Goal: Task Accomplishment & Management: Use online tool/utility

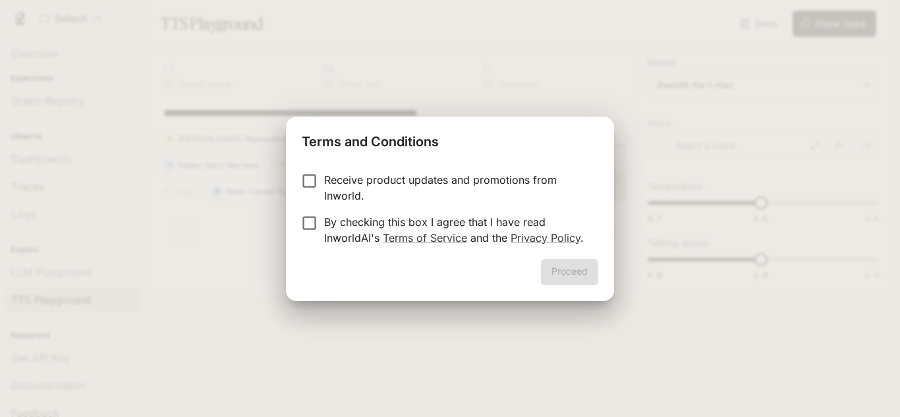
click at [560, 273] on div "Proceed" at bounding box center [450, 280] width 328 height 42
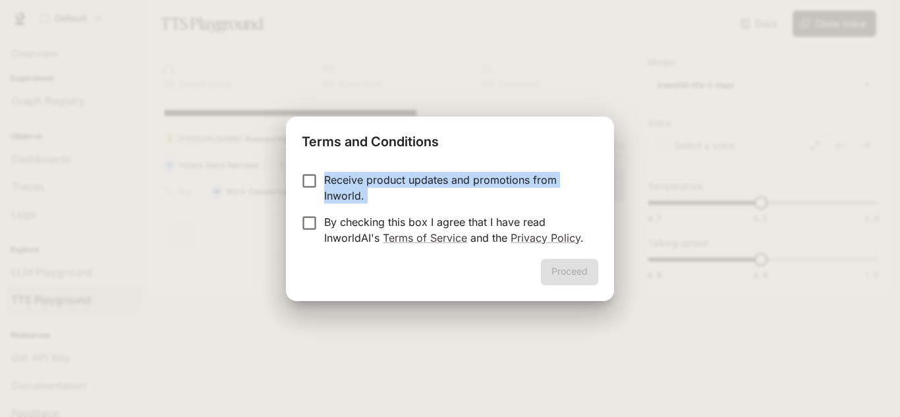
click at [300, 221] on div "Terms and Conditions Receive product updates and promotions from Inworld. By ch…" at bounding box center [450, 209] width 328 height 184
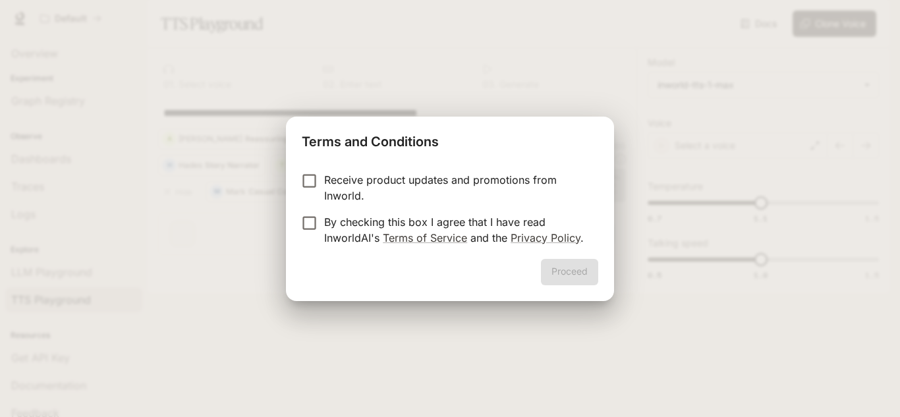
click at [210, 277] on div "Terms and Conditions Receive product updates and promotions from Inworld. By ch…" at bounding box center [450, 208] width 900 height 417
click at [565, 271] on button "Proceed" at bounding box center [569, 272] width 57 height 26
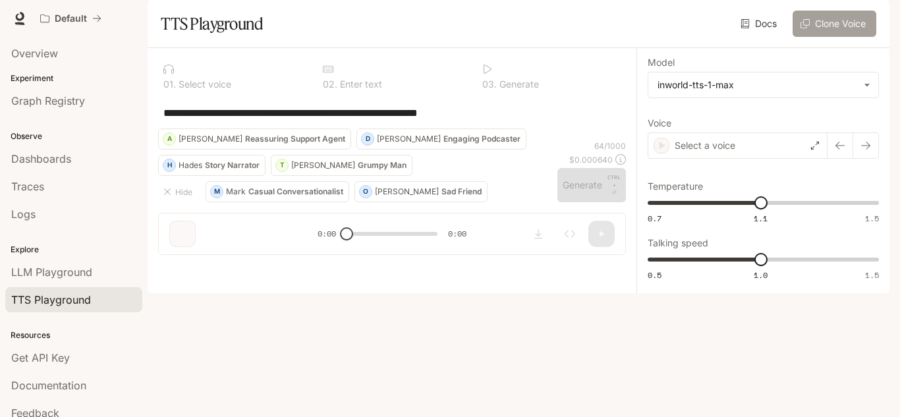
click at [801, 28] on icon "button" at bounding box center [805, 23] width 9 height 9
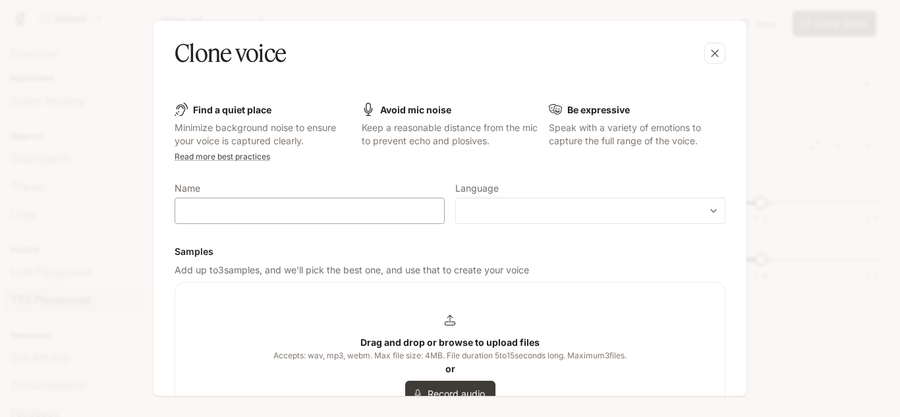
click at [256, 221] on div "​" at bounding box center [310, 211] width 270 height 26
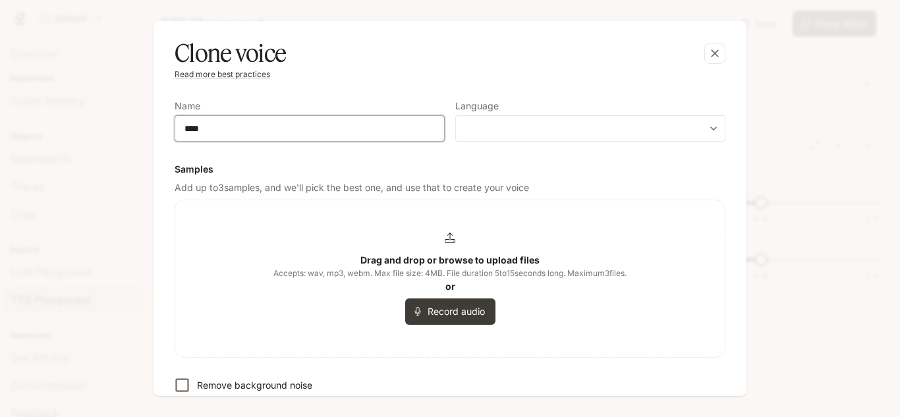
scroll to position [81, 0]
type input "*******"
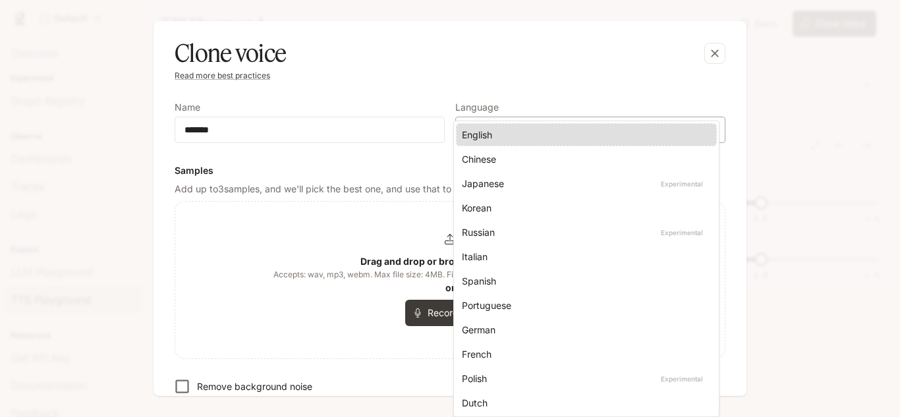
click at [530, 125] on body "**********" at bounding box center [450, 208] width 900 height 417
click at [532, 127] on li "English" at bounding box center [587, 135] width 260 height 22
type input "*****"
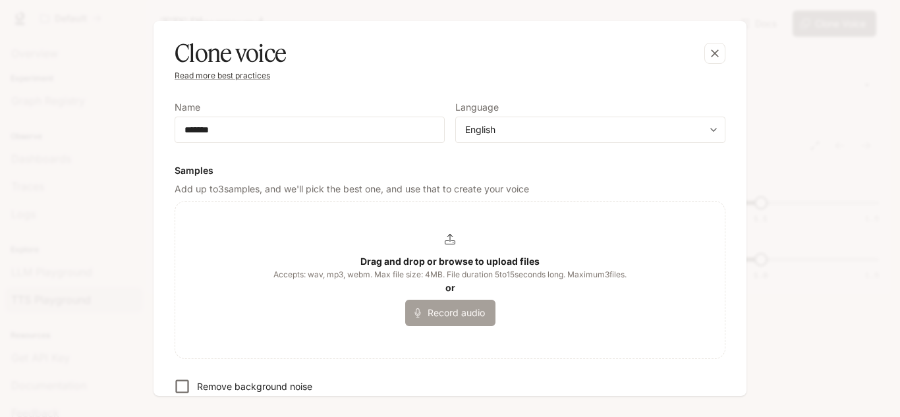
click at [443, 304] on button "Record audio" at bounding box center [450, 313] width 90 height 26
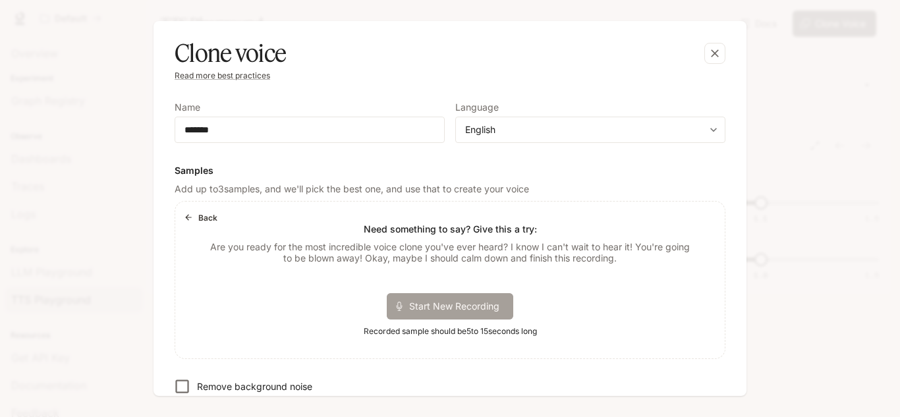
click at [411, 314] on div "Start New Recording" at bounding box center [450, 306] width 127 height 26
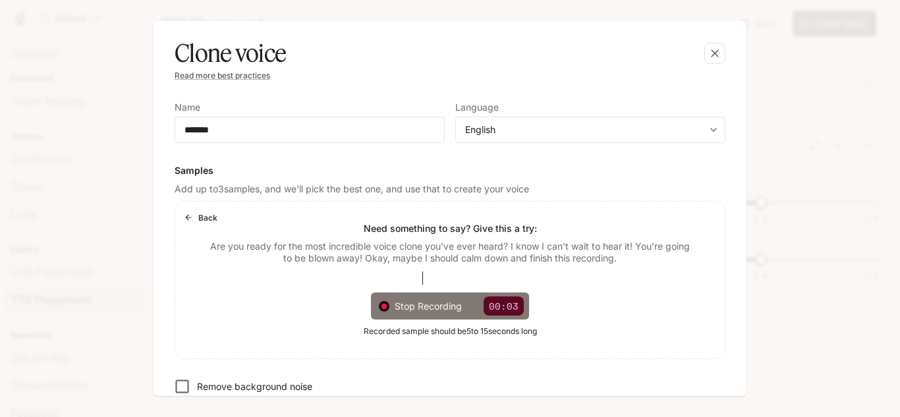
click at [507, 312] on p "00:03" at bounding box center [504, 305] width 40 height 19
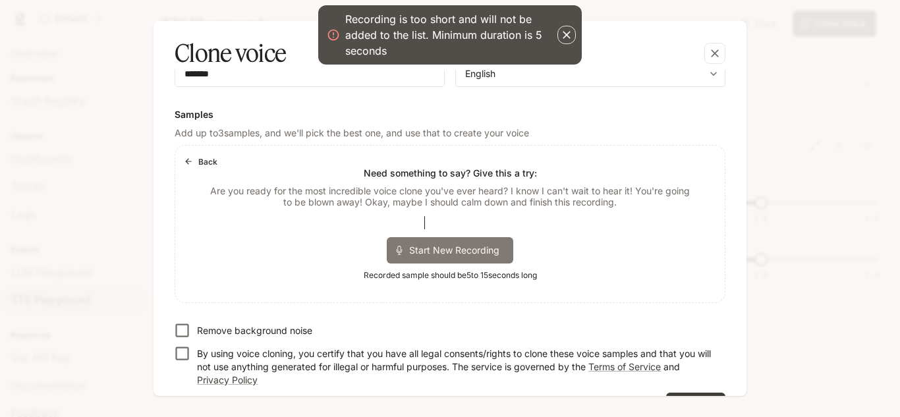
scroll to position [138, 0]
click at [482, 244] on span "Start New Recording" at bounding box center [458, 249] width 99 height 14
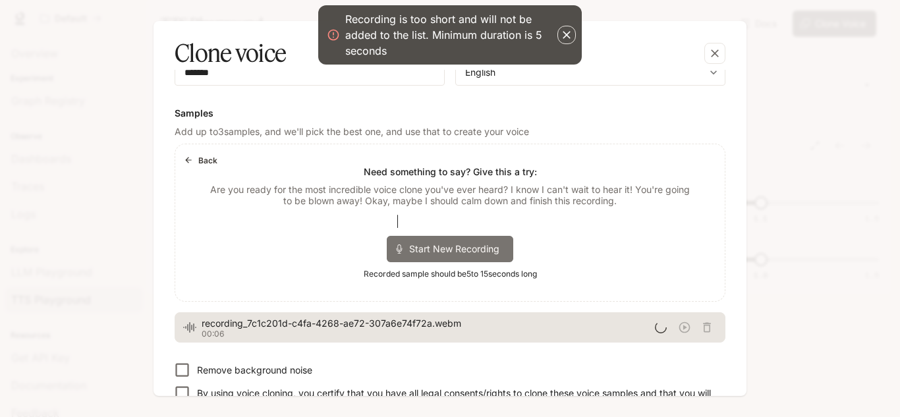
drag, startPoint x: 482, startPoint y: 244, endPoint x: 486, endPoint y: 269, distance: 24.7
click at [486, 269] on div "Back Need something to say? Give this a try: Are you ready for the most incredi…" at bounding box center [449, 222] width 549 height 157
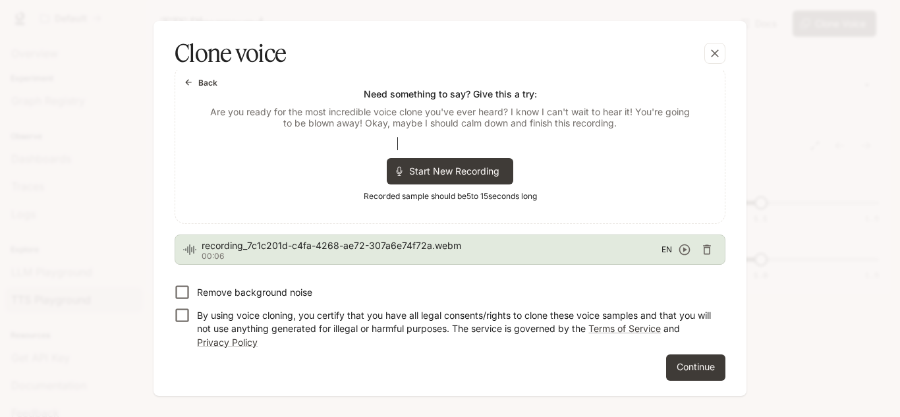
scroll to position [214, 0]
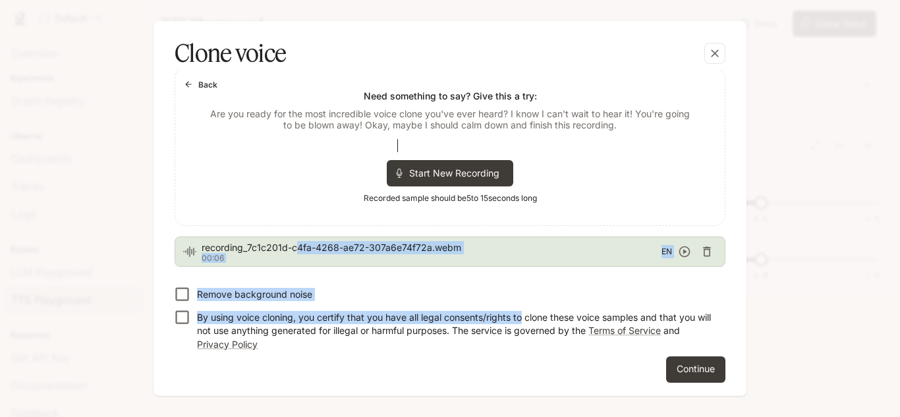
drag, startPoint x: 299, startPoint y: 248, endPoint x: 540, endPoint y: 318, distance: 251.1
click at [540, 318] on form "Find a quiet place Minimize background noise to ensure your voice is captured c…" at bounding box center [450, 135] width 551 height 493
click at [678, 252] on icon "button" at bounding box center [684, 251] width 13 height 13
click at [703, 249] on icon "button" at bounding box center [707, 252] width 8 height 10
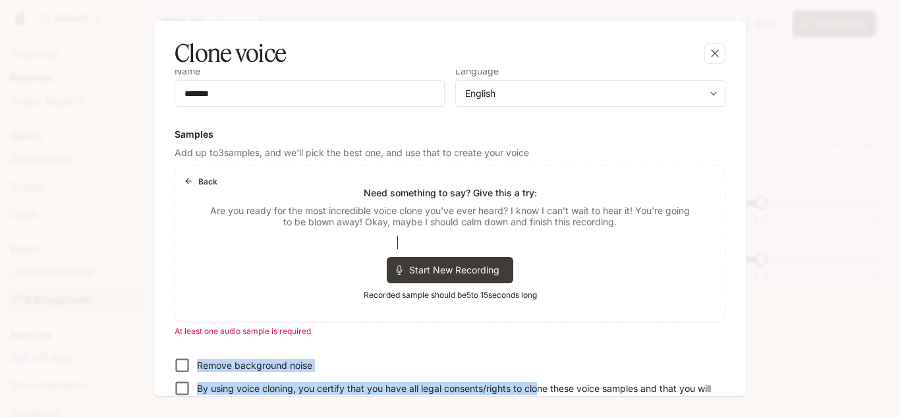
scroll to position [190, 0]
